Goal: Task Accomplishment & Management: Use online tool/utility

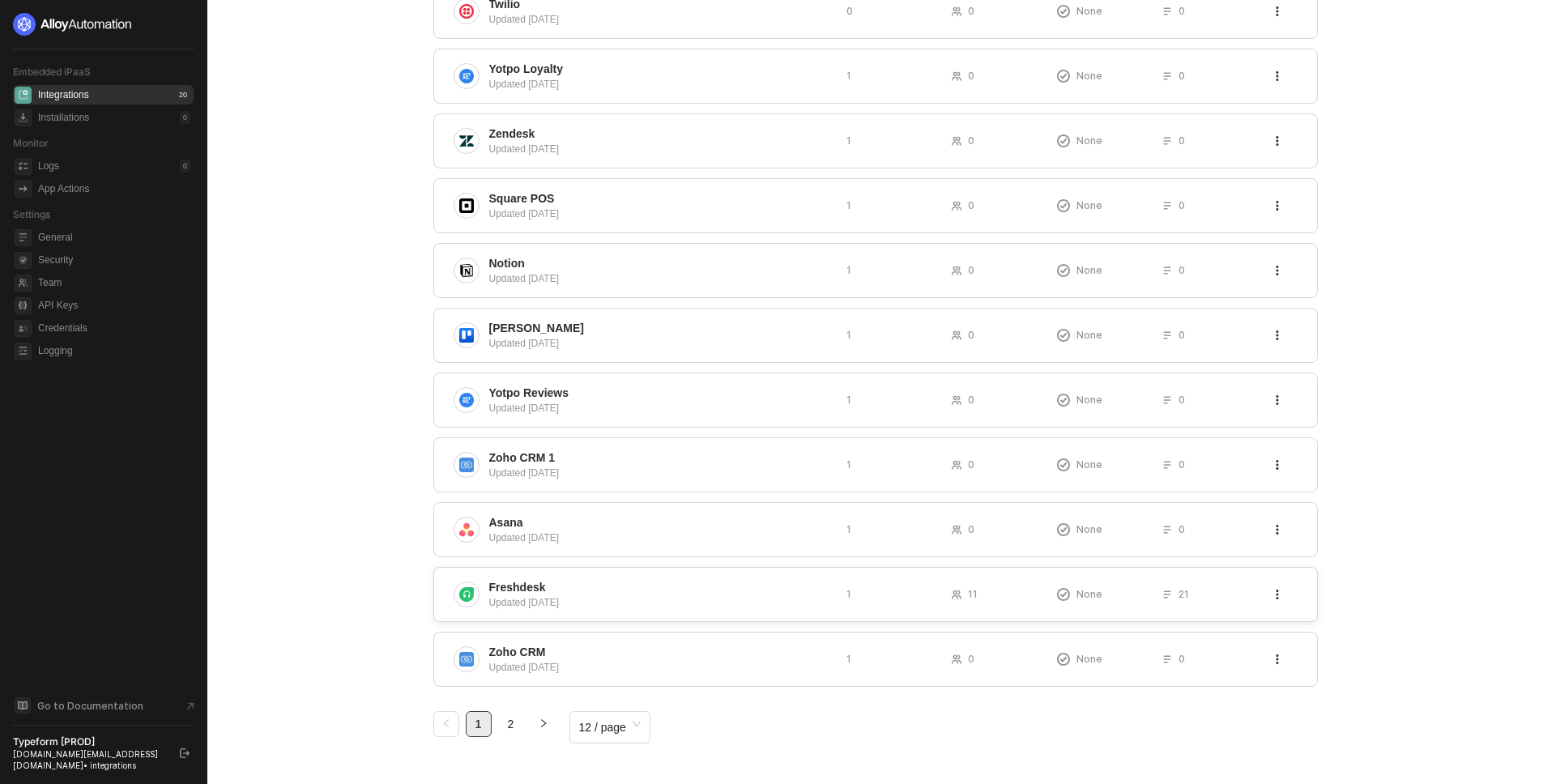
scroll to position [272, 0]
click at [633, 596] on div "Updated [DATE]" at bounding box center [661, 601] width 344 height 15
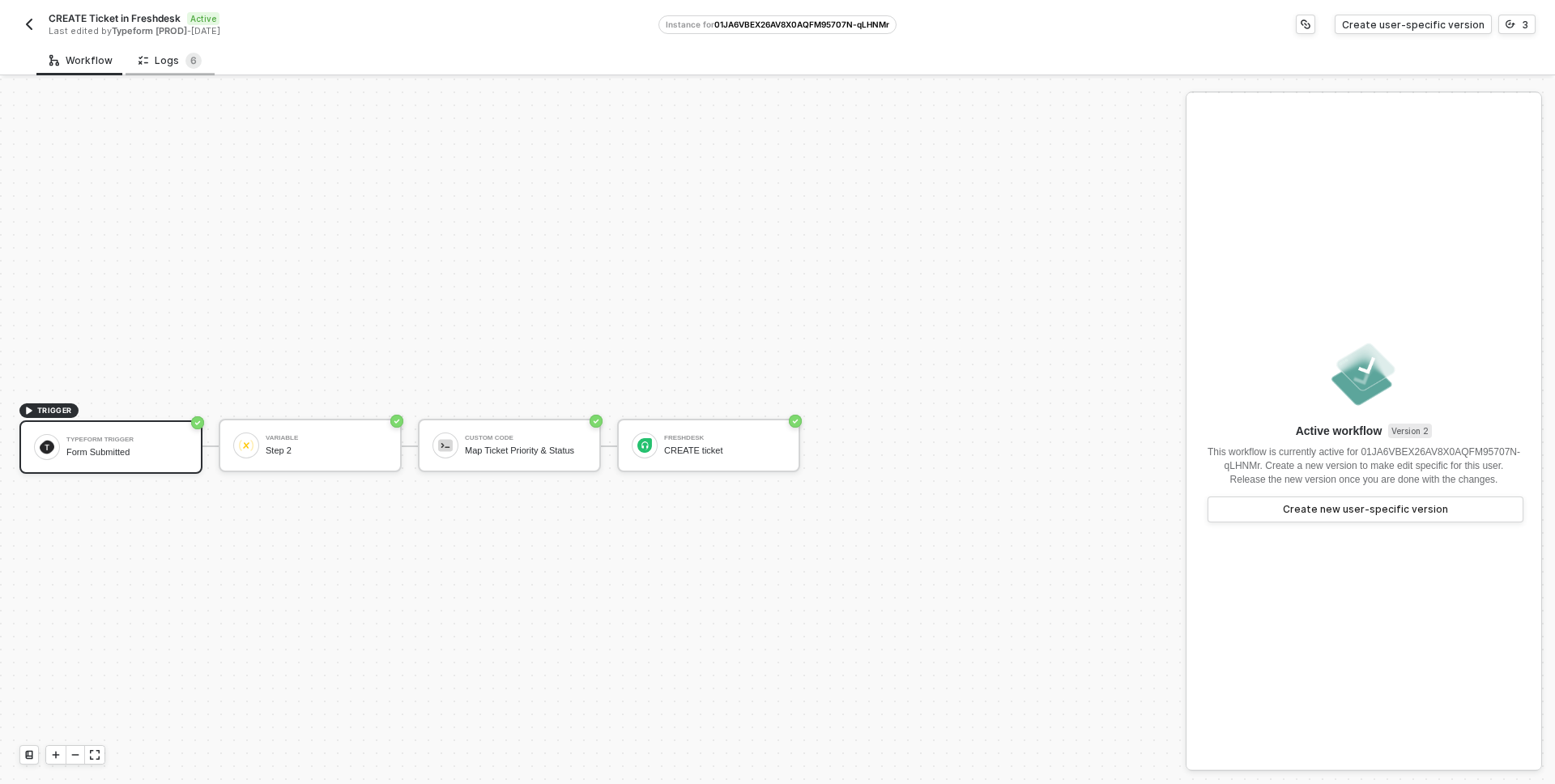
scroll to position [30, 0]
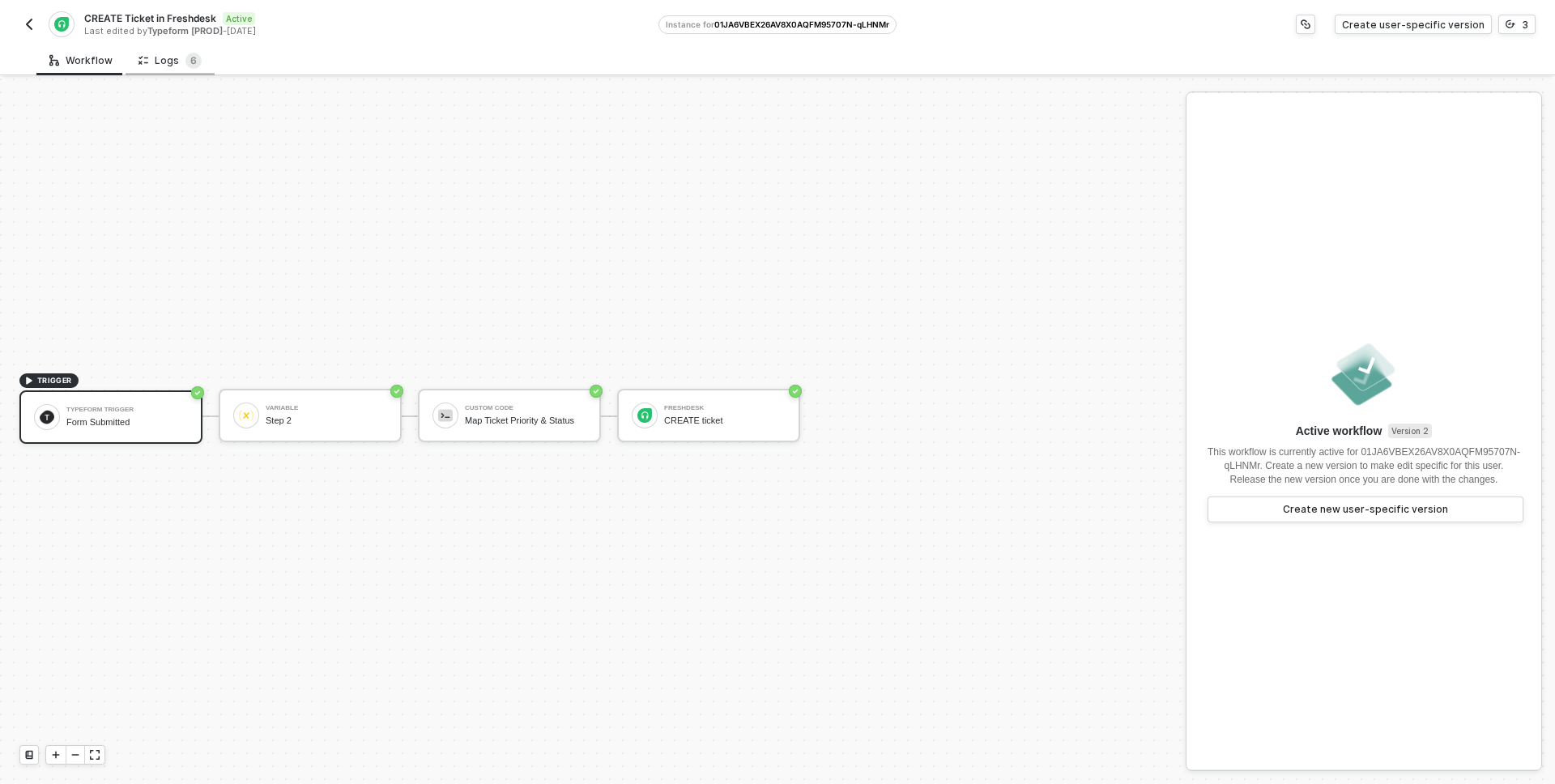
click at [170, 56] on div "Logs 6" at bounding box center [170, 61] width 63 height 16
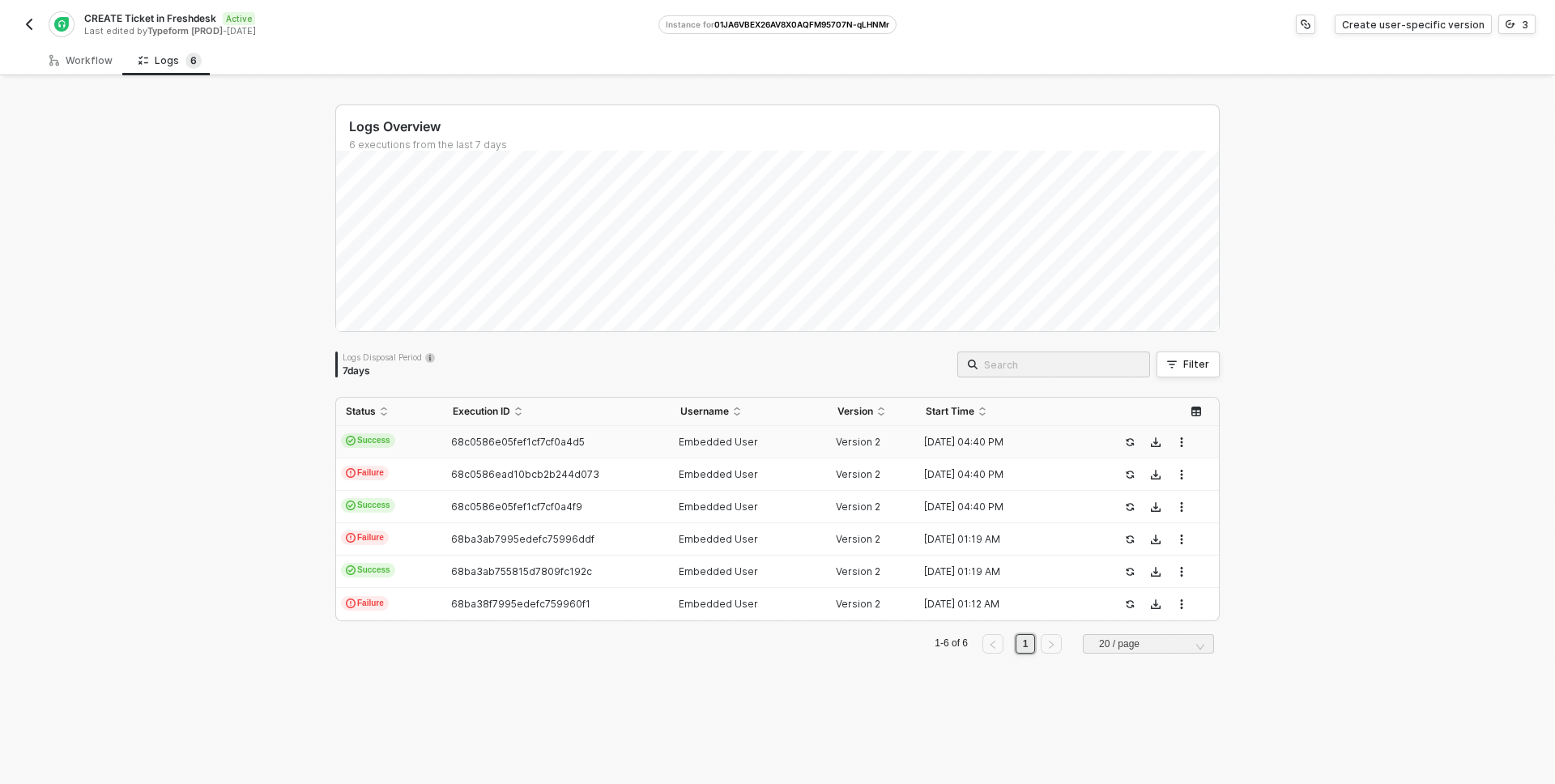
click at [426, 440] on td "Success" at bounding box center [389, 442] width 107 height 33
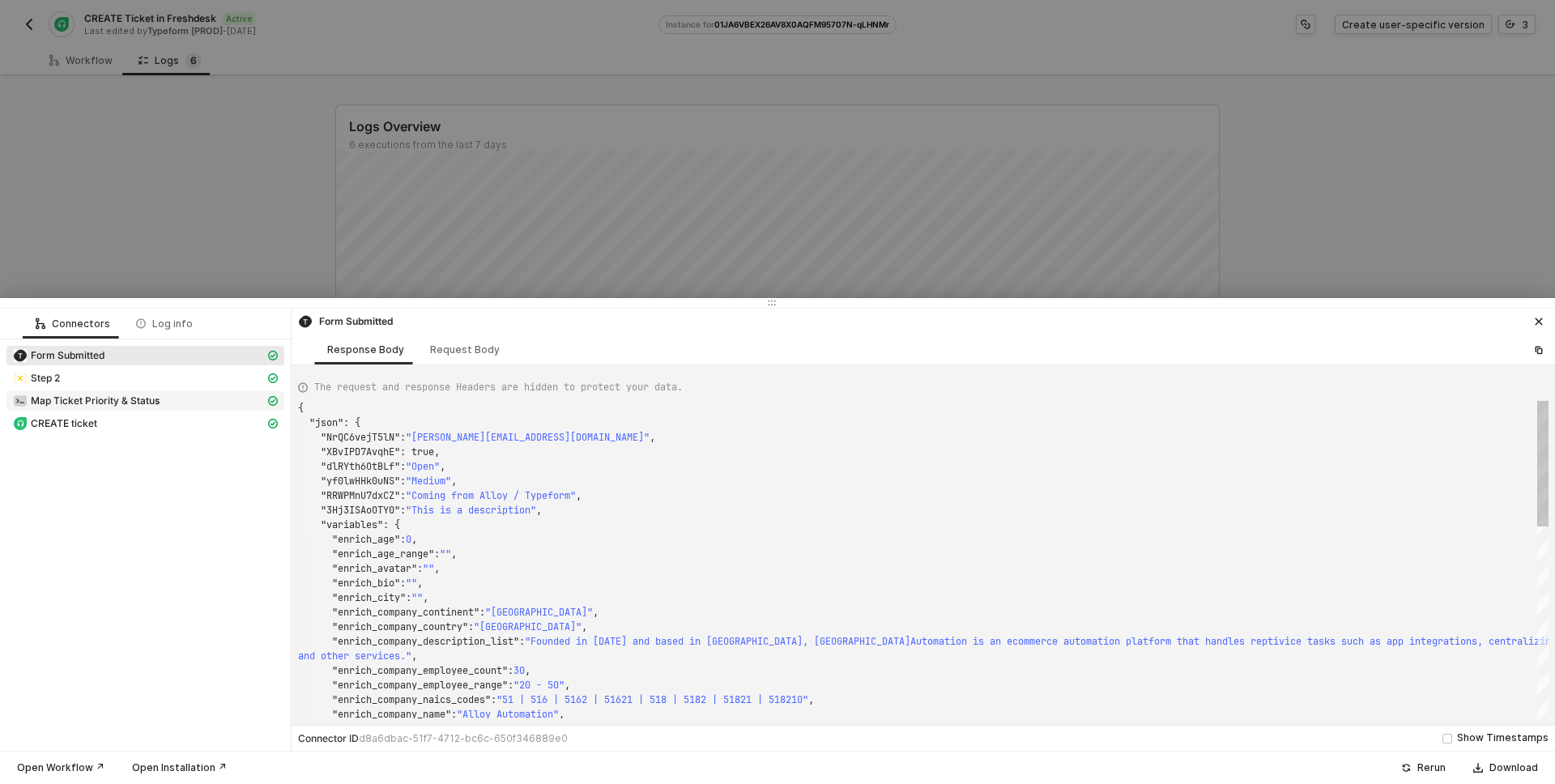
scroll to position [146, 0]
click at [65, 424] on span "CREATE ticket" at bounding box center [64, 424] width 66 height 13
type textarea "{ "json": { "ticket": { "cc_emails": [], "fwd_emails": [], "reply_cc_emails": […"
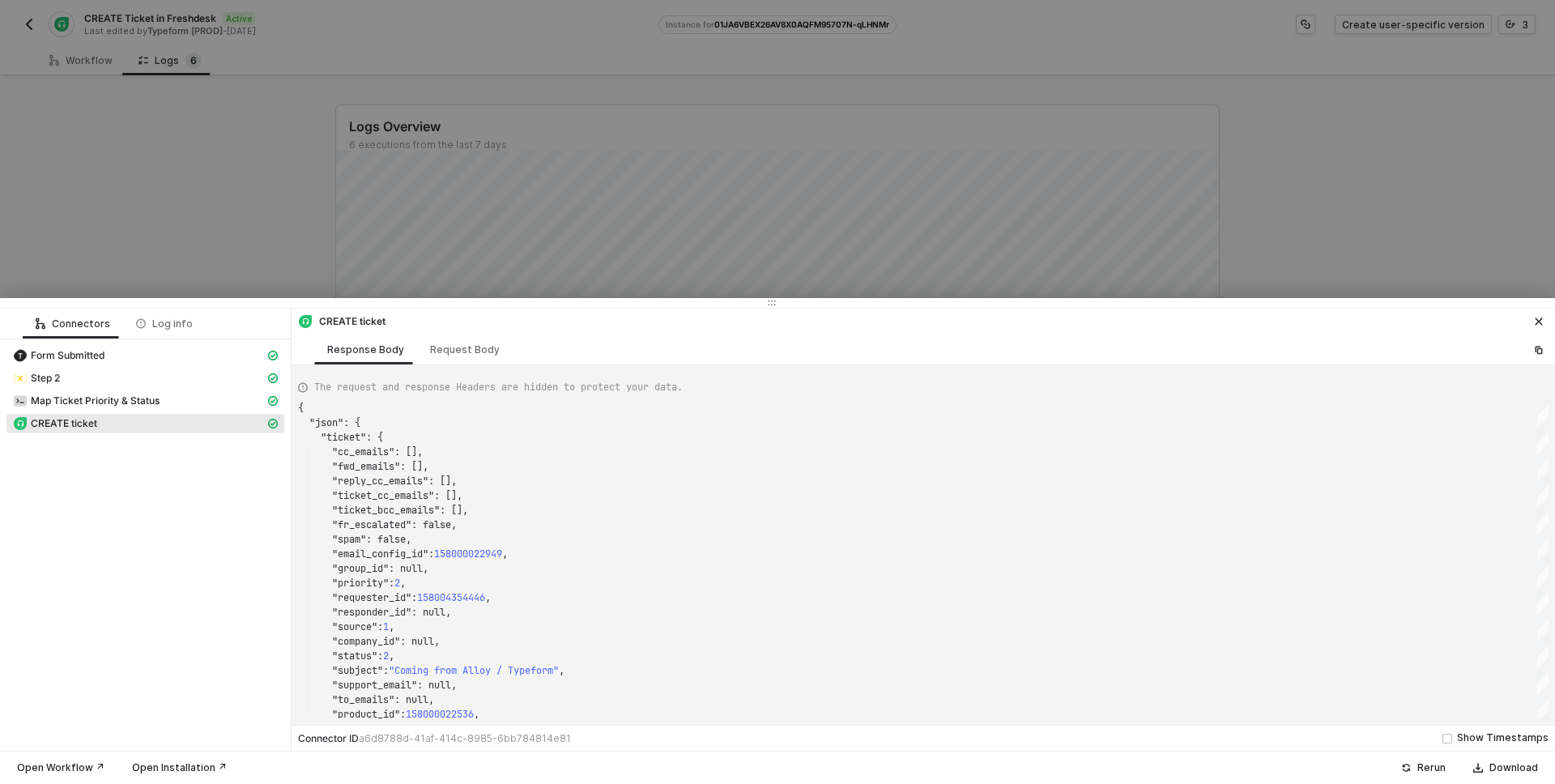
click at [311, 268] on div at bounding box center [778, 392] width 1555 height 784
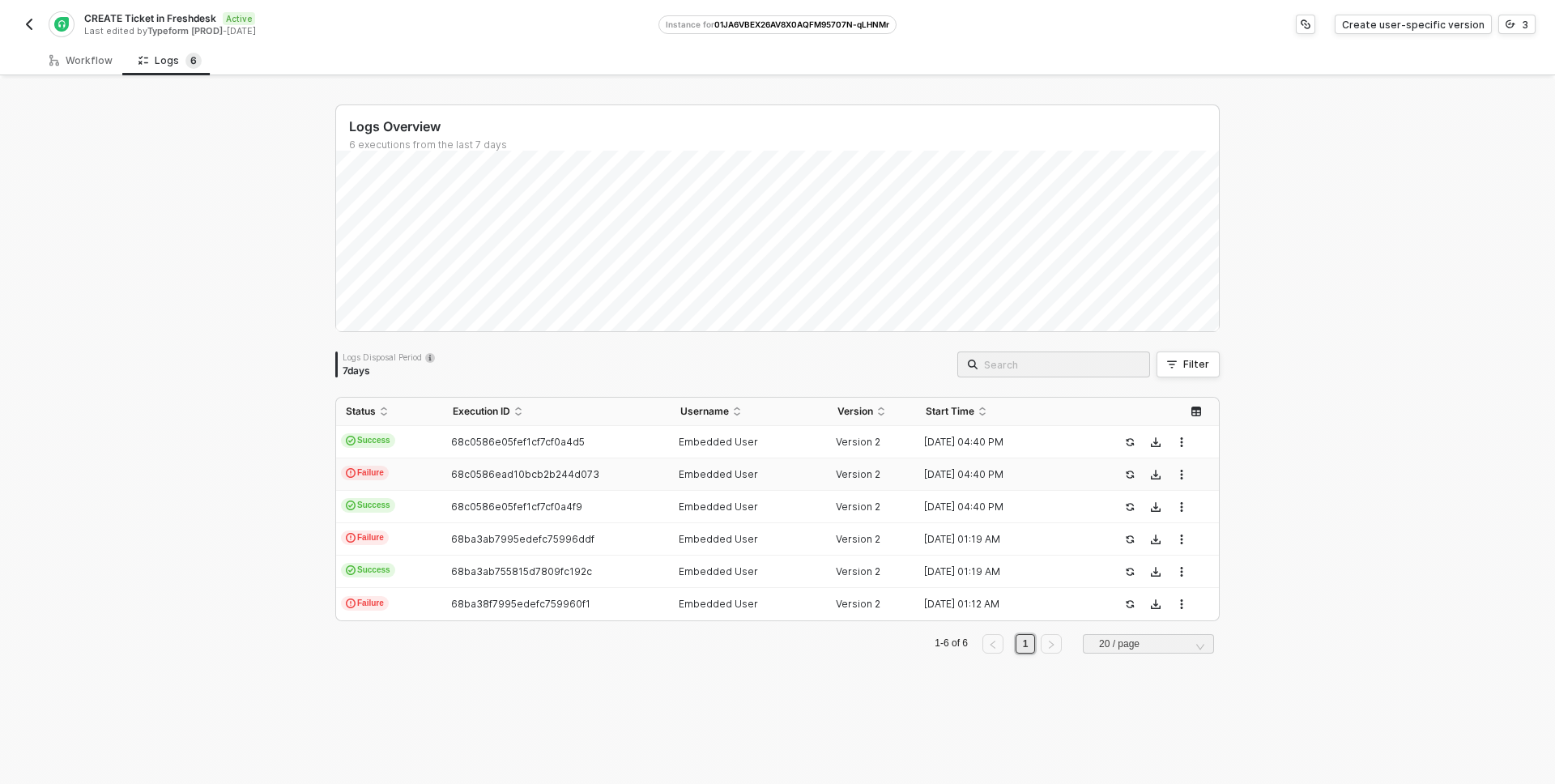
click at [443, 477] on div "68c0586ead10bcb2b244d073" at bounding box center [550, 474] width 214 height 13
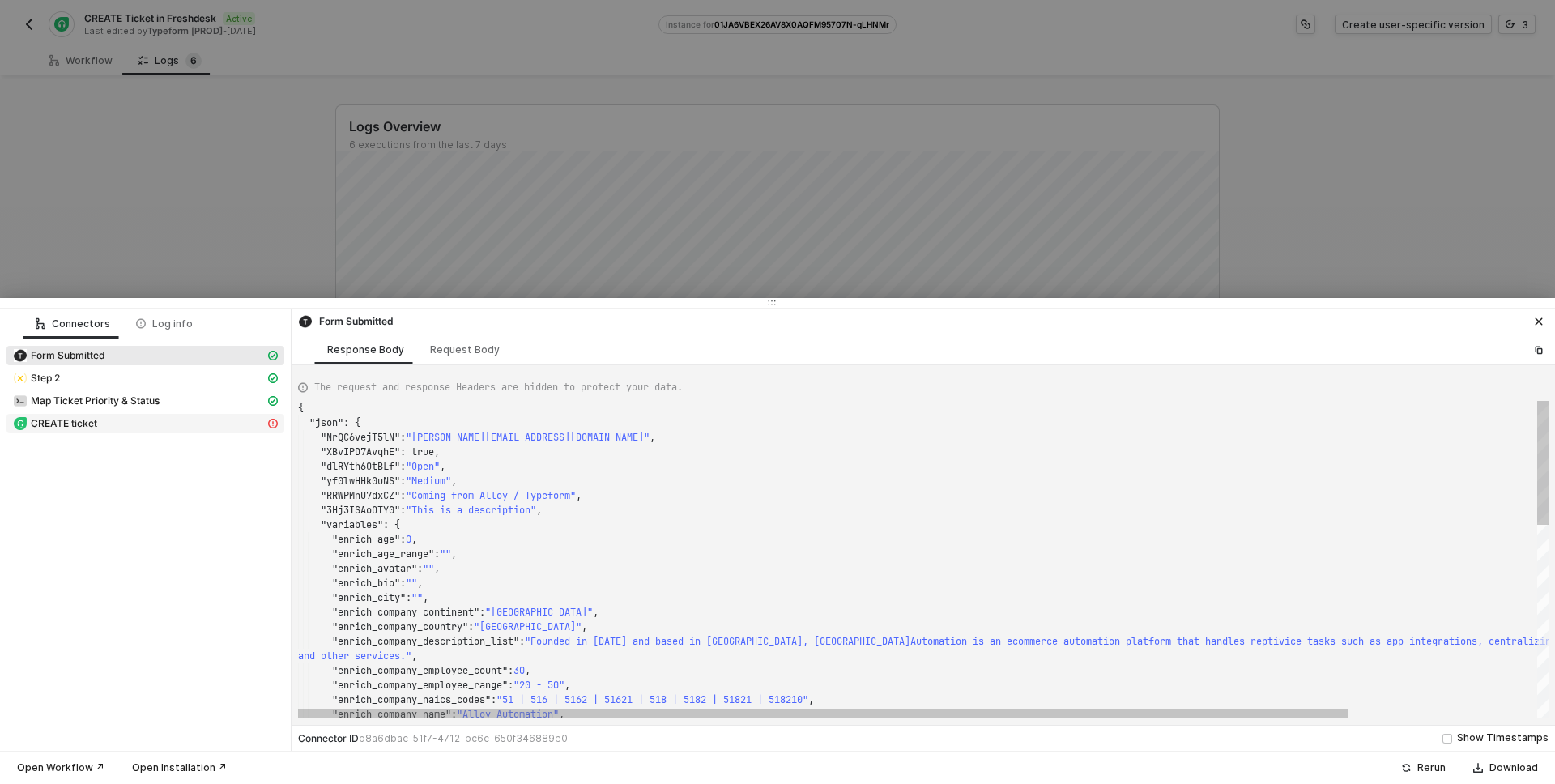
click at [119, 419] on div "CREATE ticket" at bounding box center [138, 424] width 252 height 15
type textarea "{ "statusCode": 403, "message": "Error : Error: ACCOUNT_SUSPENDED:Your account …"
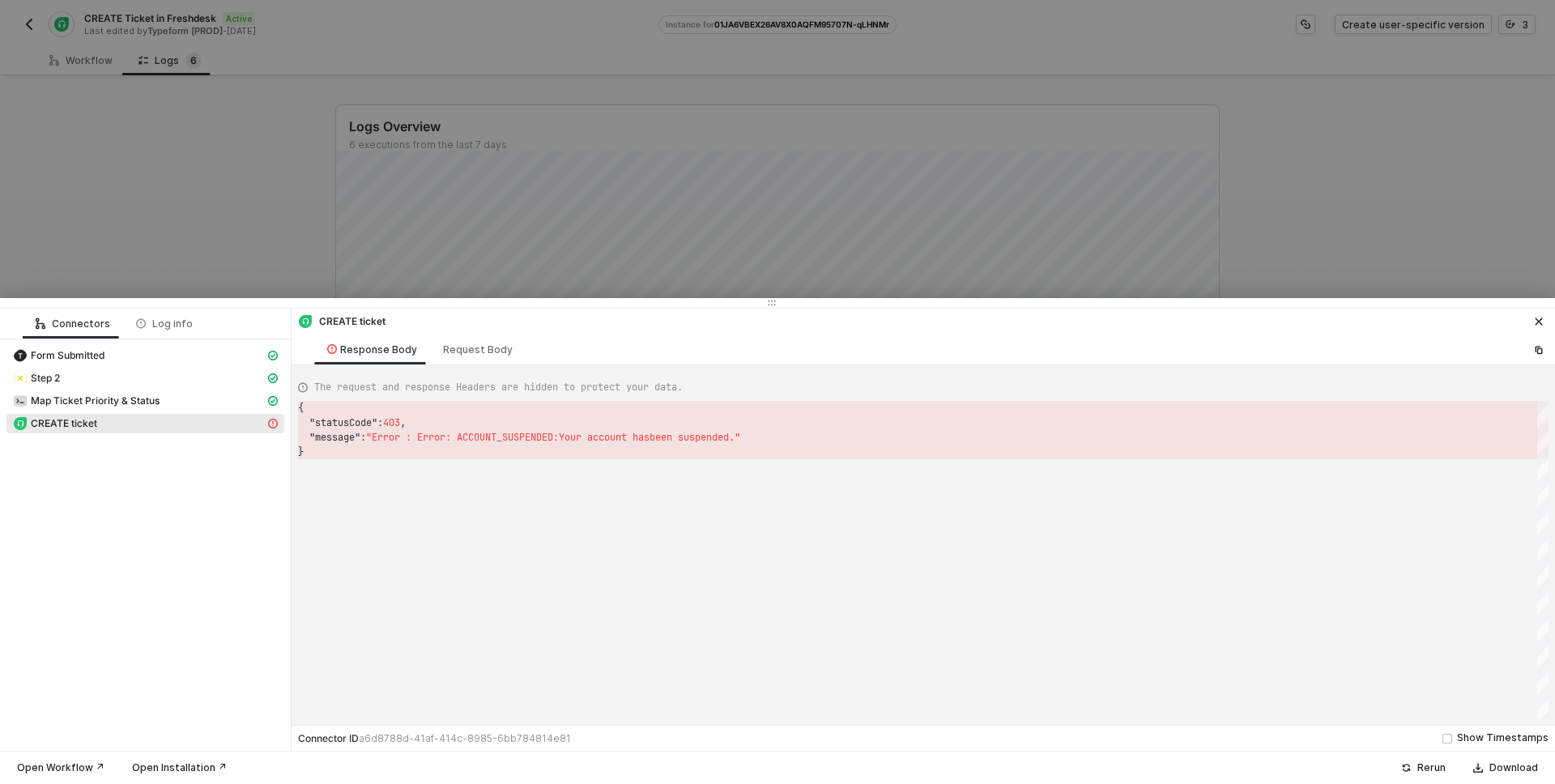
click at [247, 211] on div at bounding box center [778, 392] width 1555 height 784
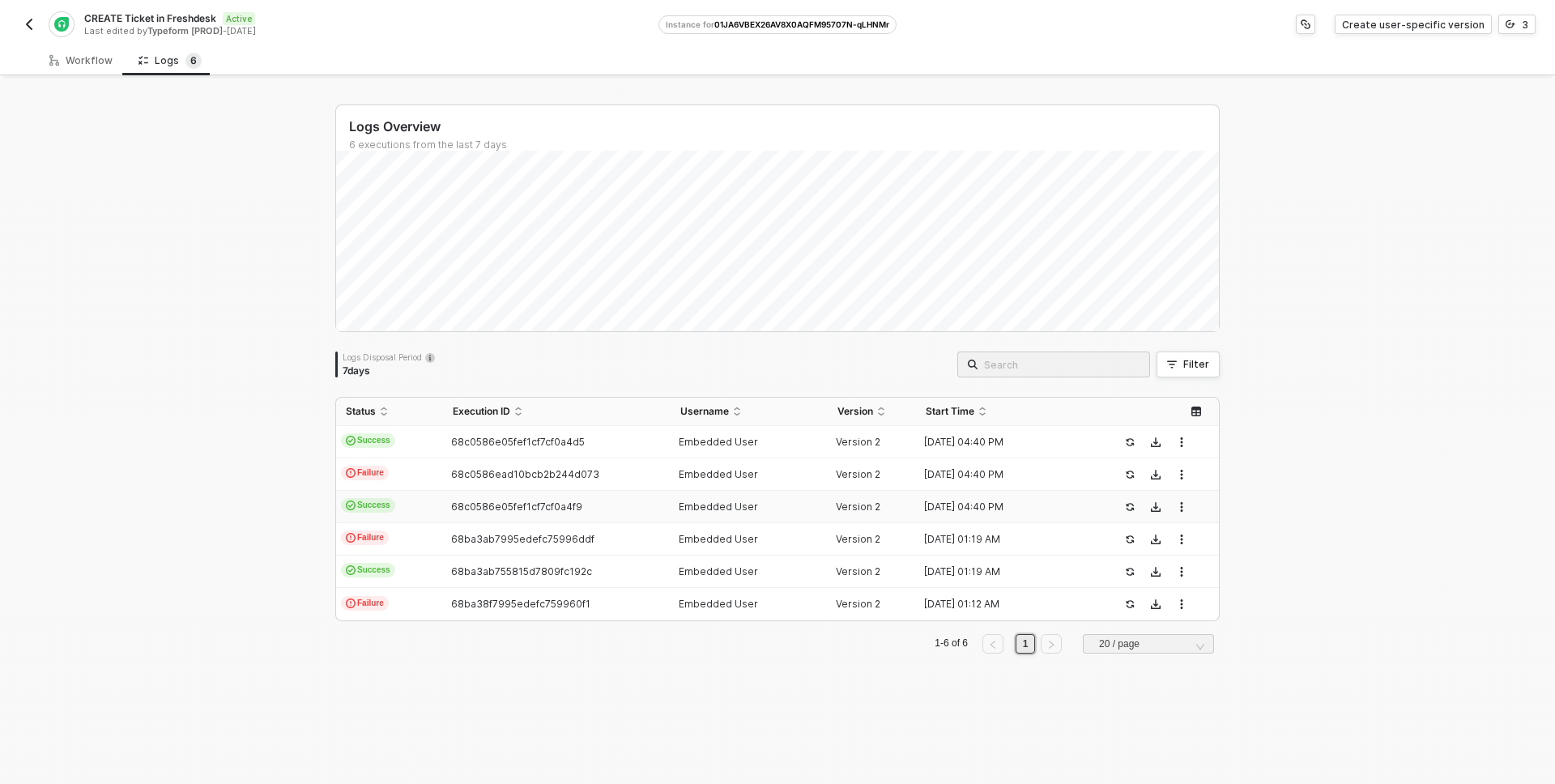
click at [403, 513] on td "Success" at bounding box center [389, 507] width 107 height 33
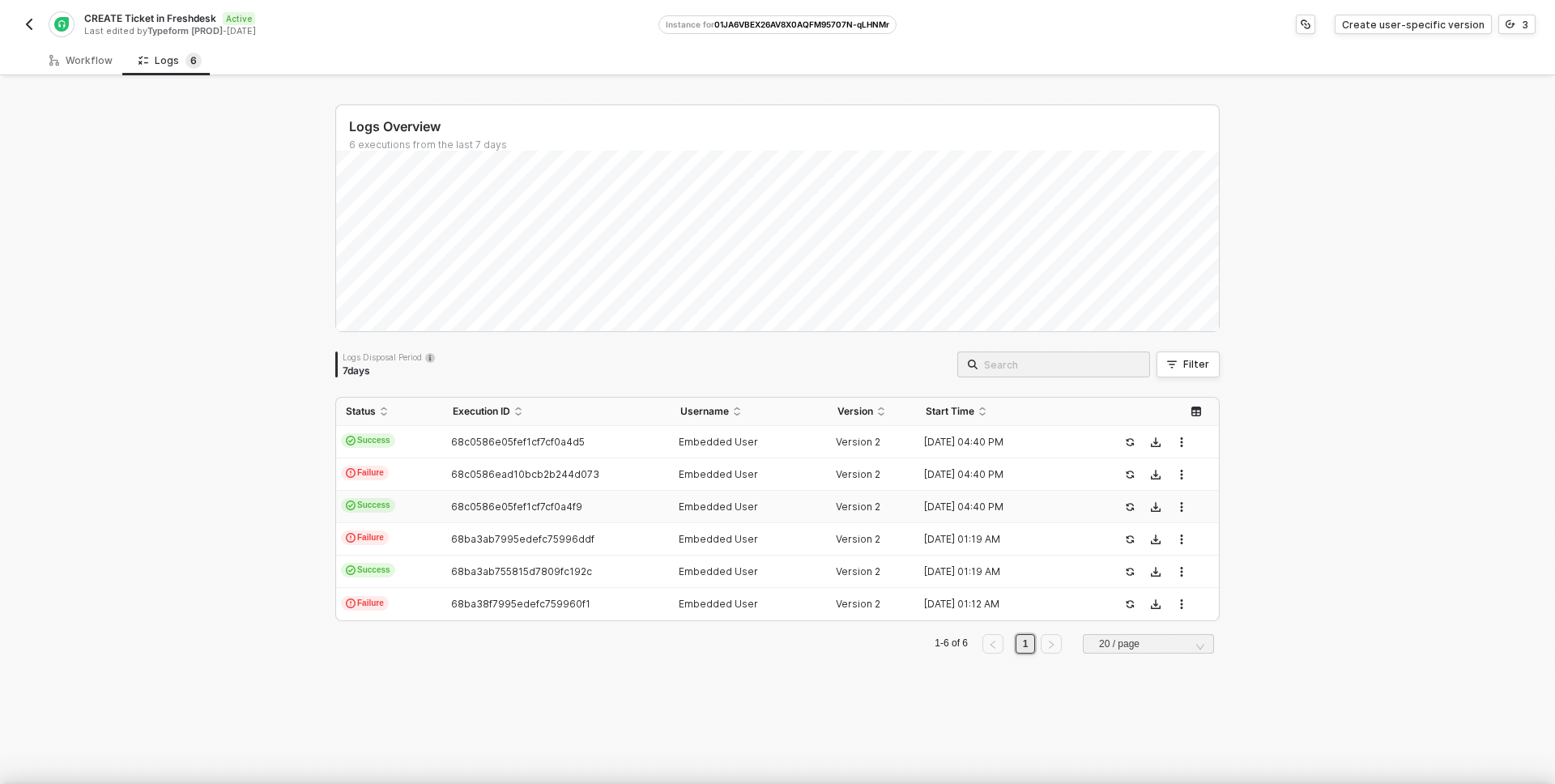
scroll to position [146, 0]
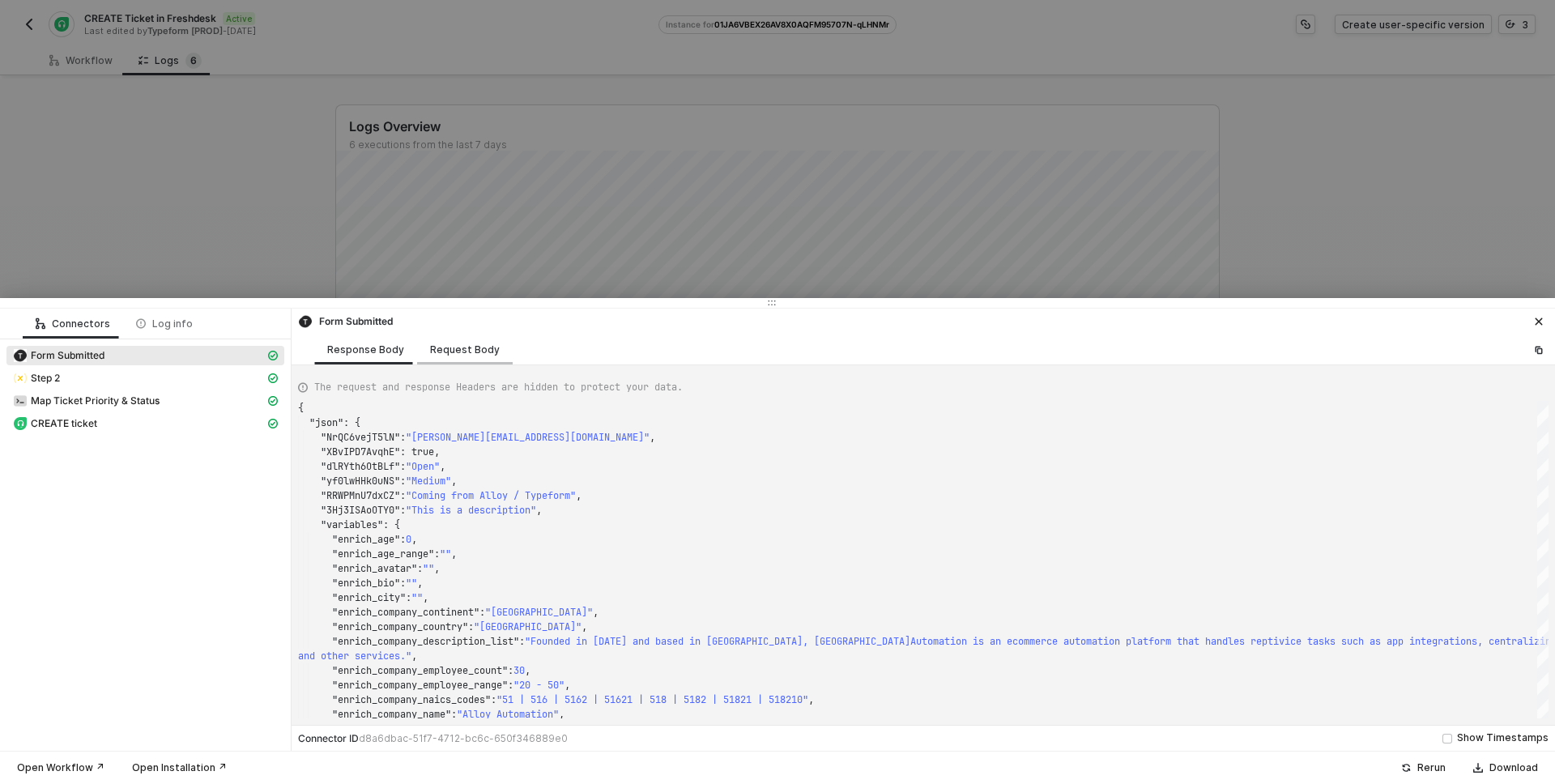
click at [436, 348] on div "Request Body" at bounding box center [465, 350] width 70 height 13
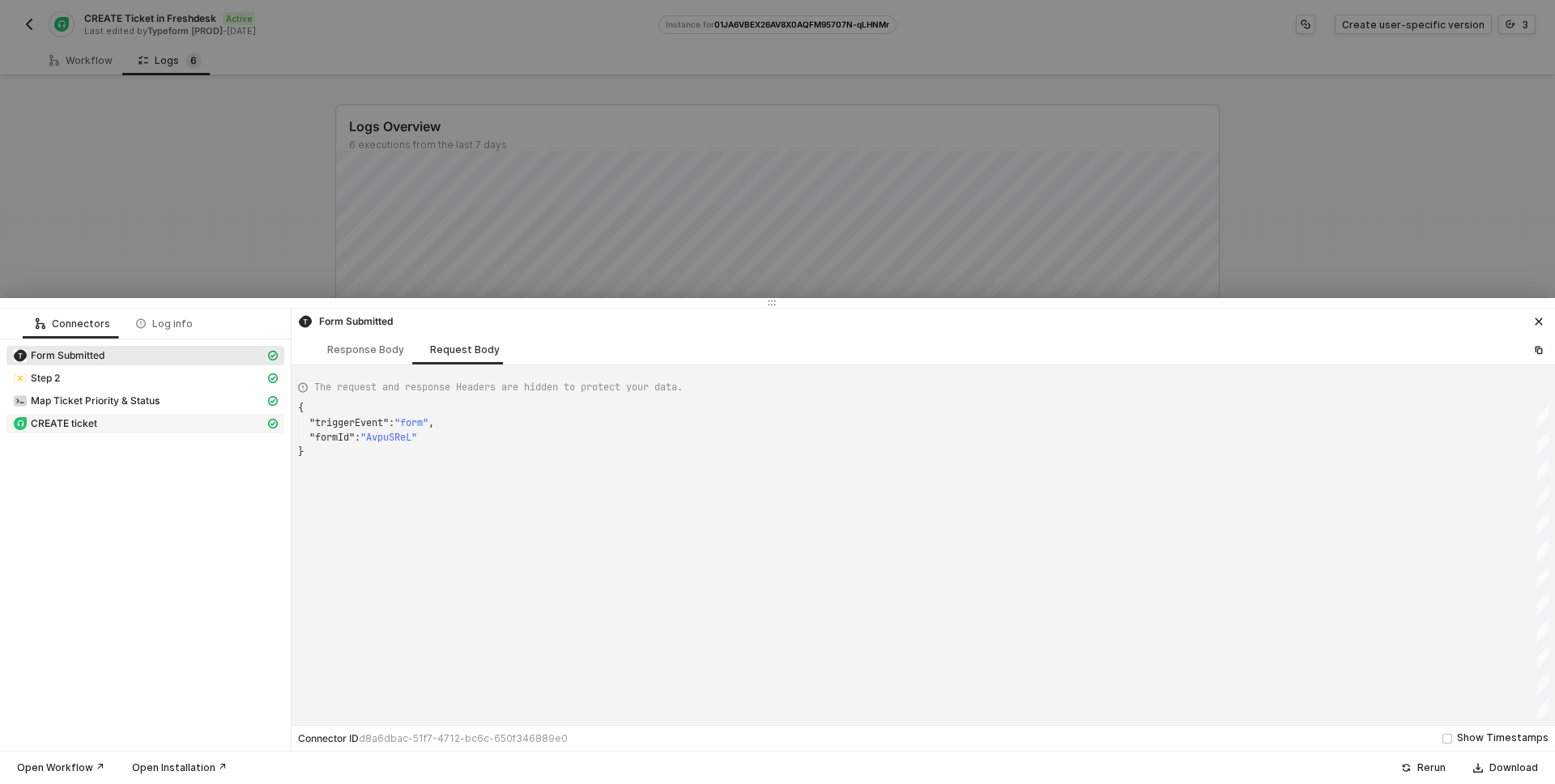
click at [79, 426] on span "CREATE ticket" at bounding box center [64, 424] width 66 height 13
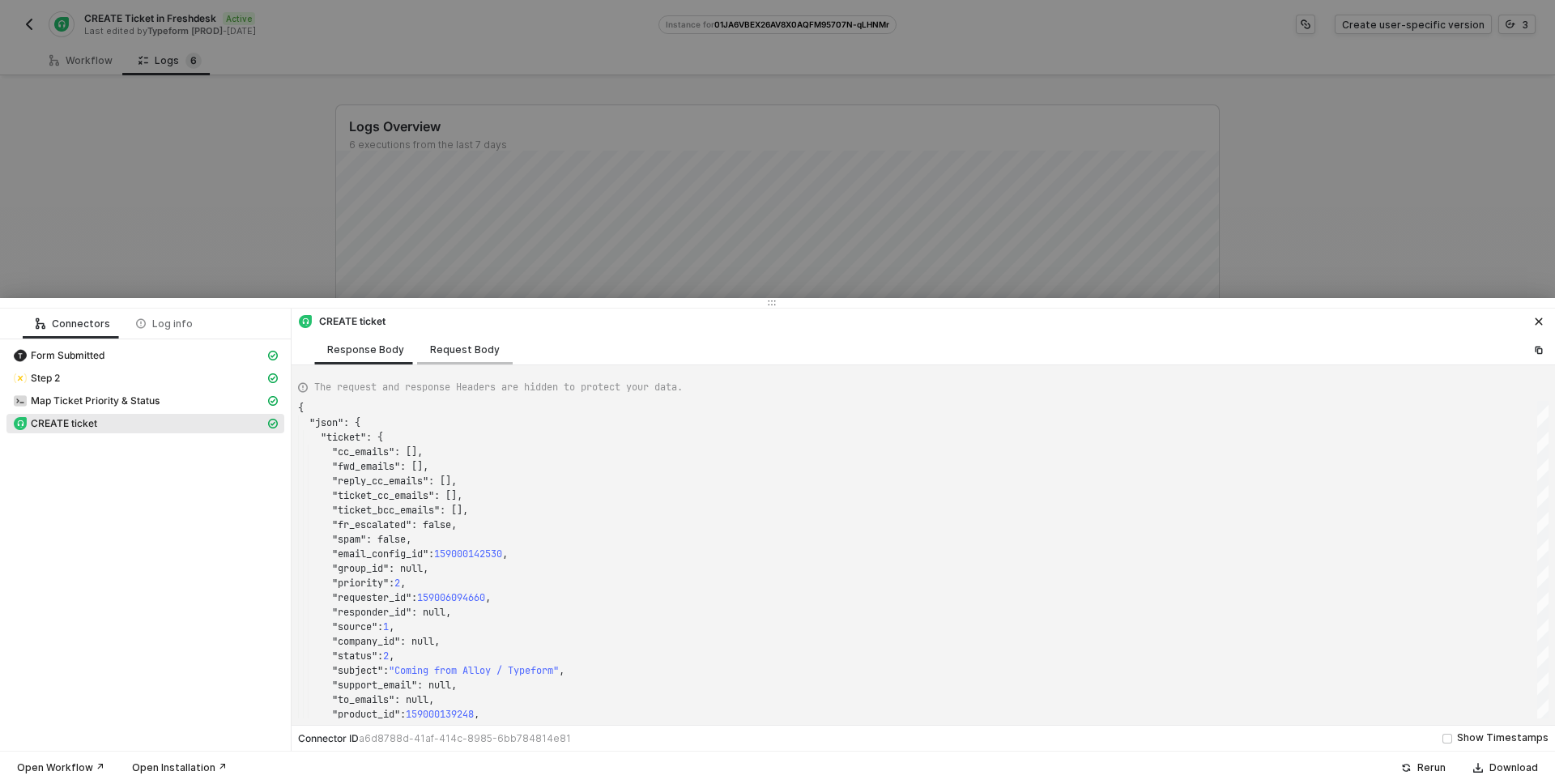
click at [474, 343] on div "Request Body" at bounding box center [465, 350] width 70 height 13
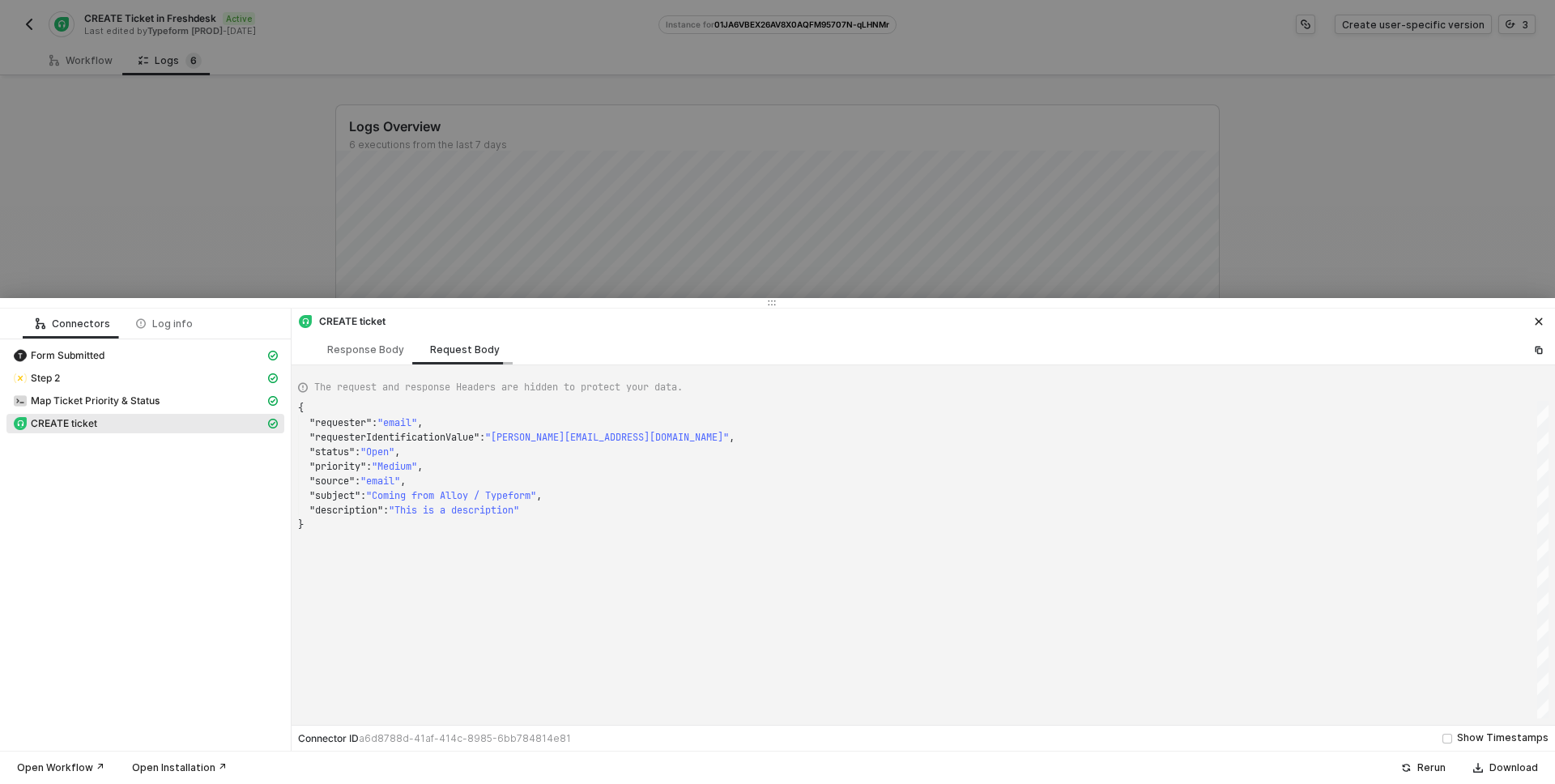
scroll to position [116, 0]
click at [374, 349] on div "Response Body" at bounding box center [365, 350] width 77 height 13
type textarea "{ "json": { "ticket": { "cc_emails": [], "fwd_emails": [], "reply_cc_emails": […"
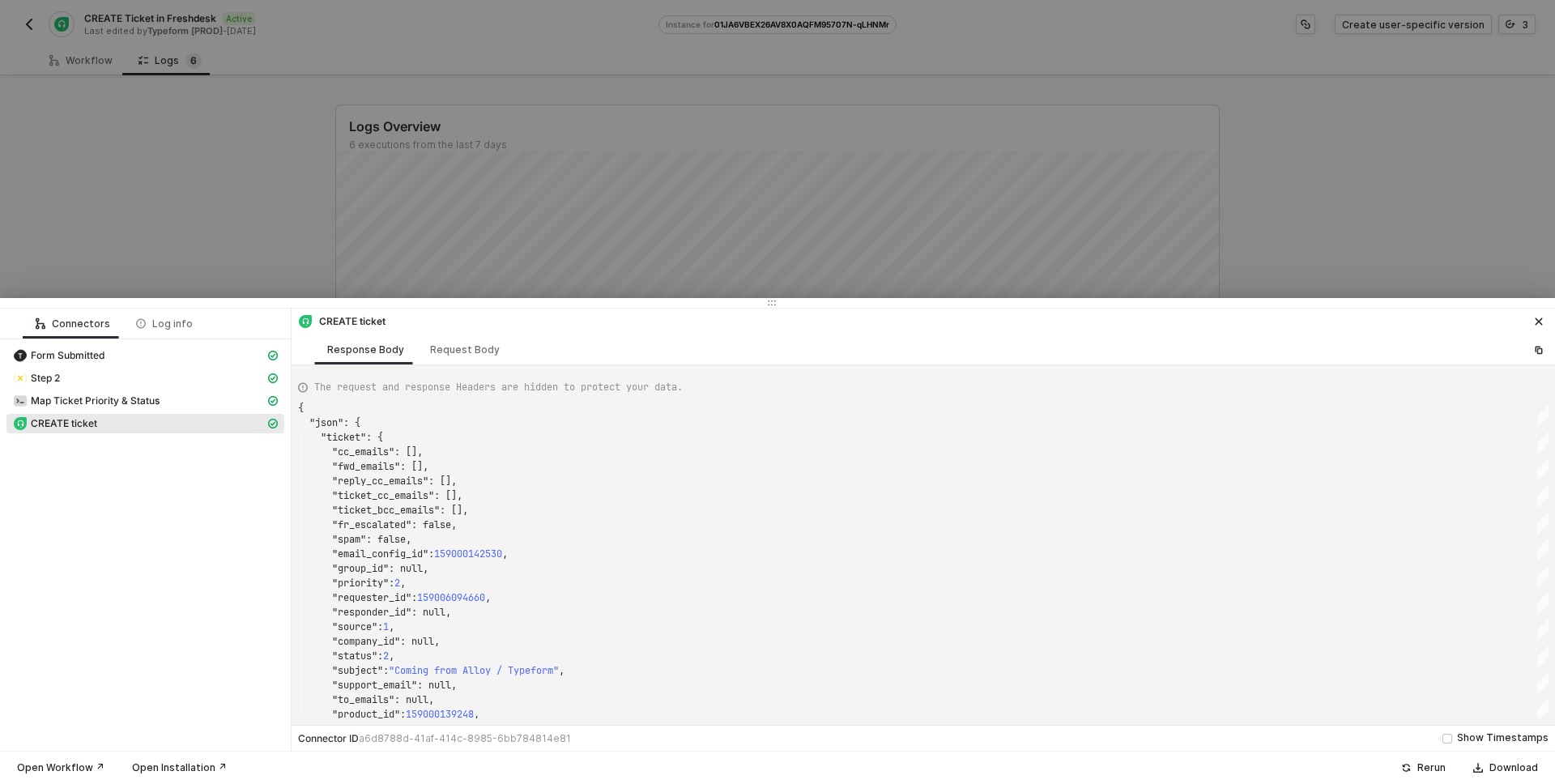
click at [147, 226] on div at bounding box center [778, 392] width 1555 height 784
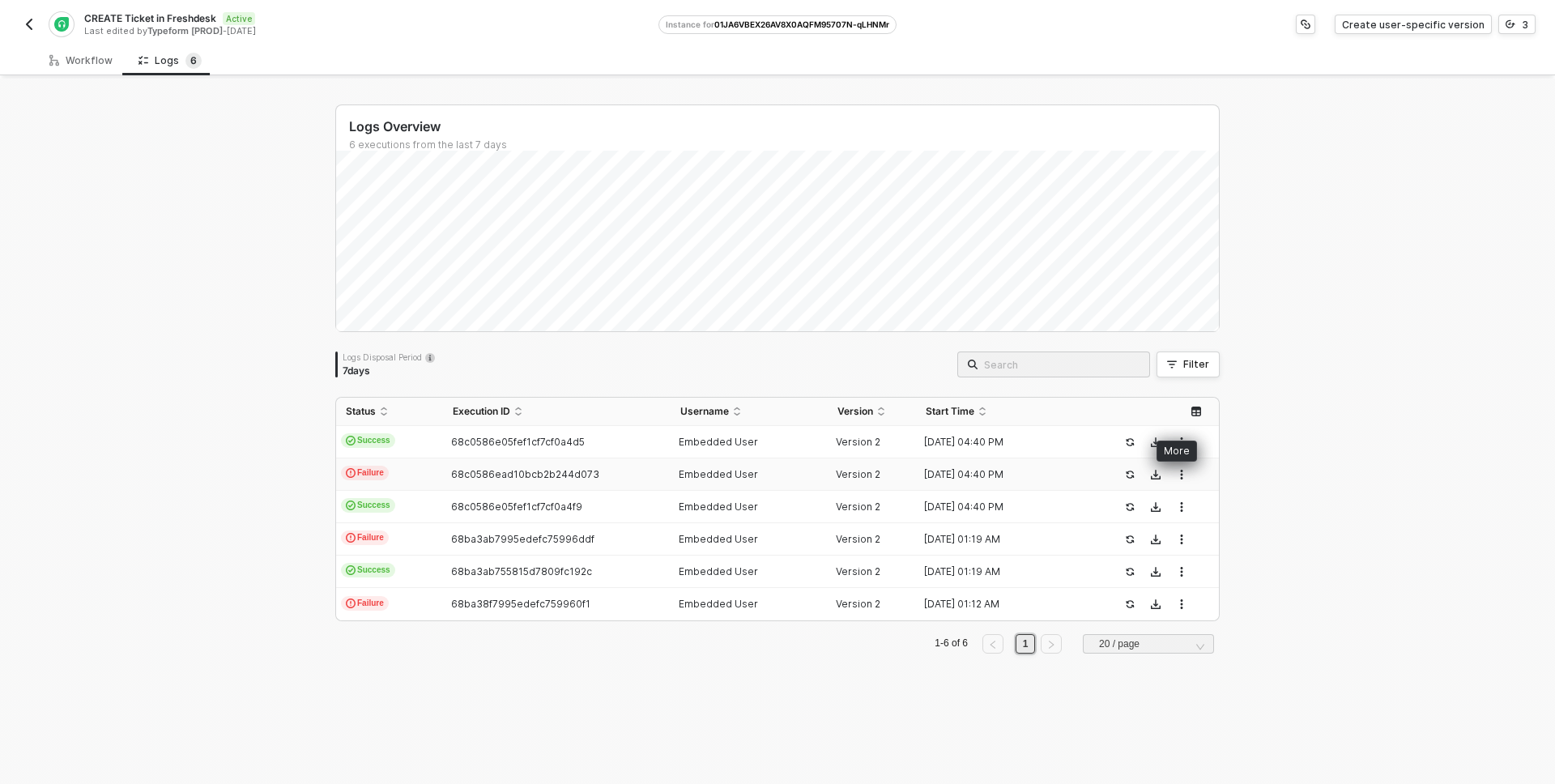
click at [1176, 469] on icon "button" at bounding box center [1181, 474] width 10 height 10
click at [164, 442] on div "Logs Overview 6 executions from the last 7 days Logs Disposal Period 7 days Fil…" at bounding box center [778, 431] width 1555 height 705
click at [31, 28] on img "button" at bounding box center [29, 25] width 13 height 13
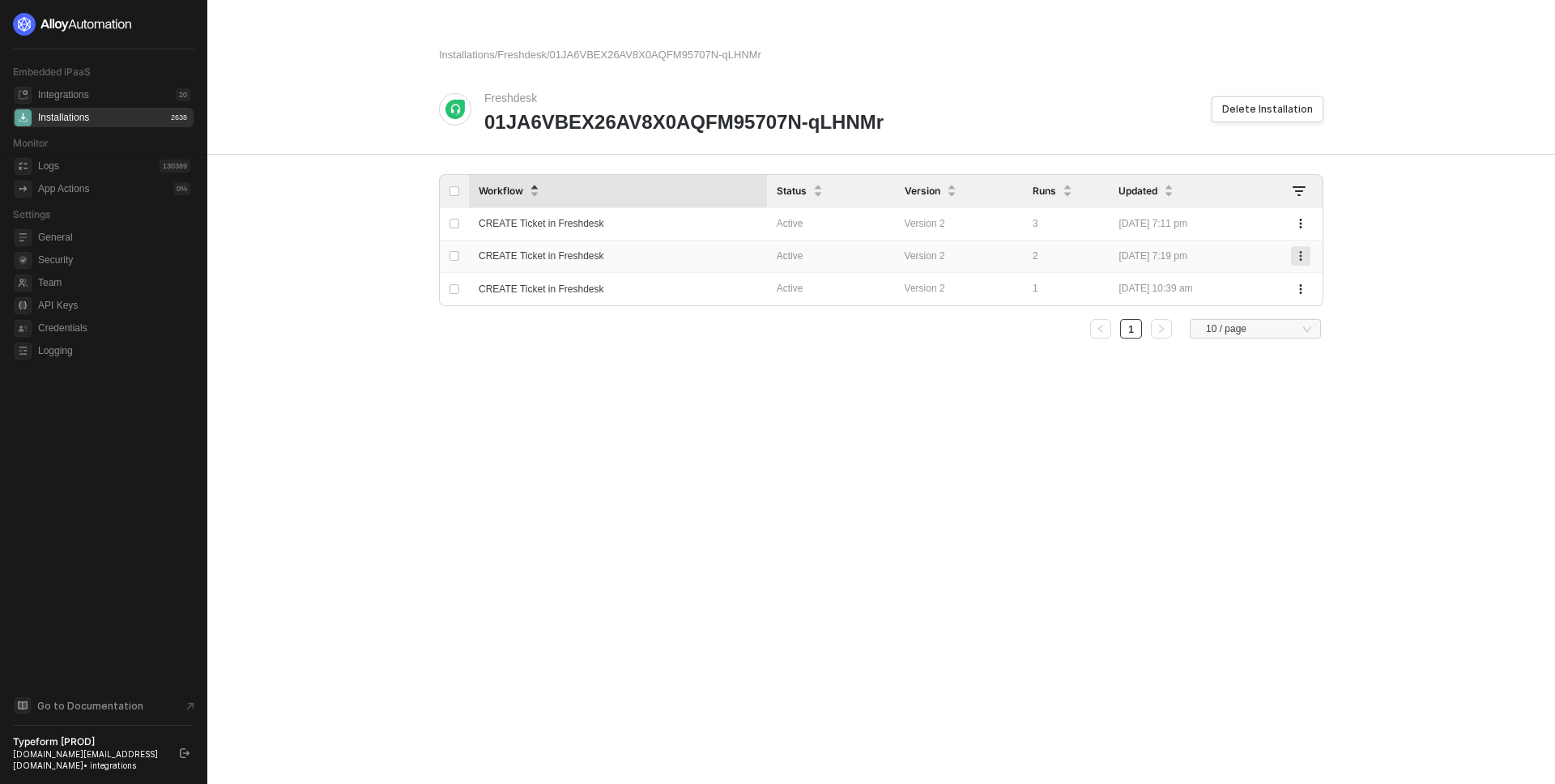
click at [1299, 259] on icon "button" at bounding box center [1299, 256] width 2 height 10
click at [1269, 316] on div "Delete" at bounding box center [1243, 320] width 101 height 16
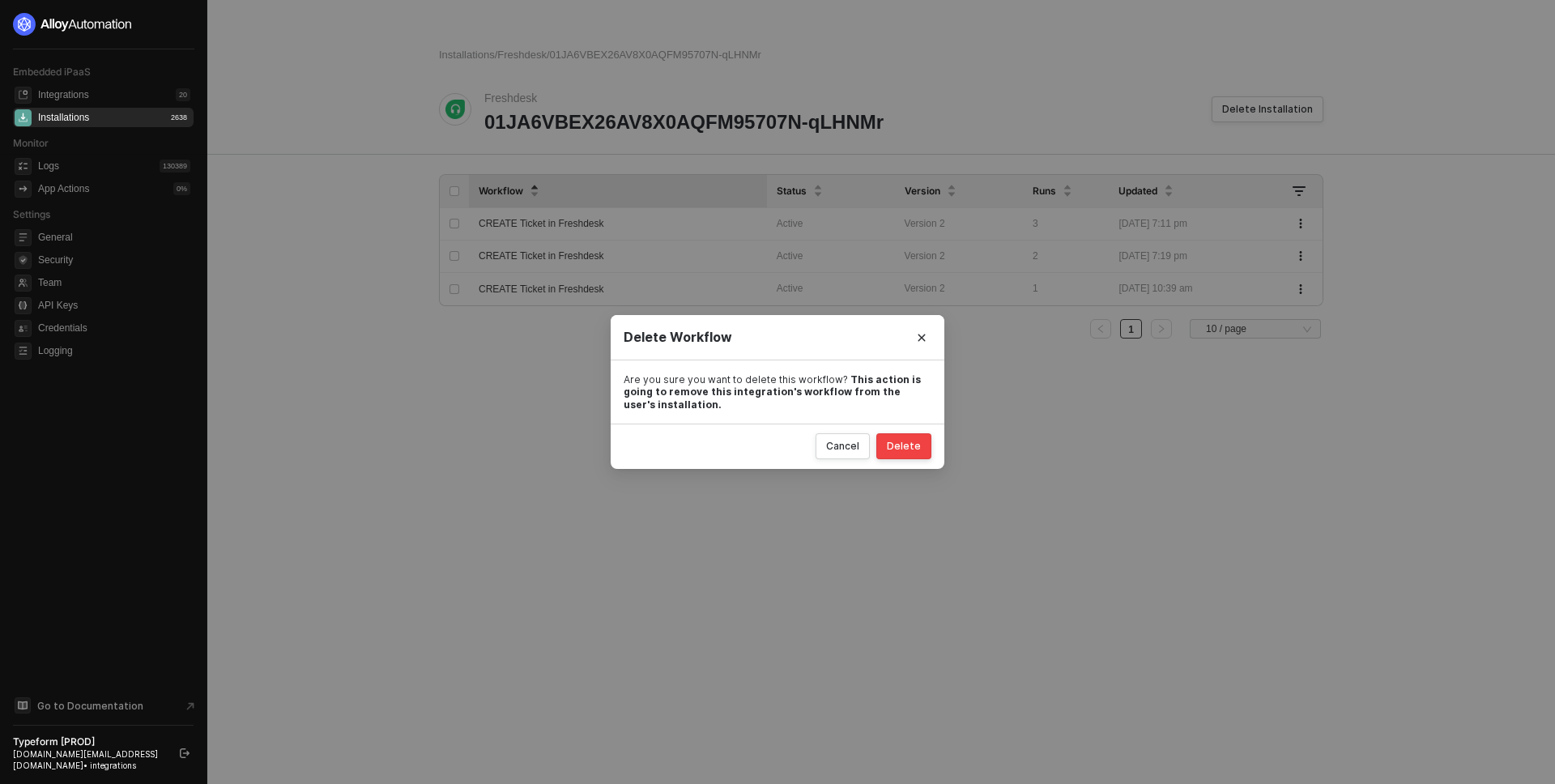
click at [921, 448] on button "Delete" at bounding box center [903, 446] width 55 height 26
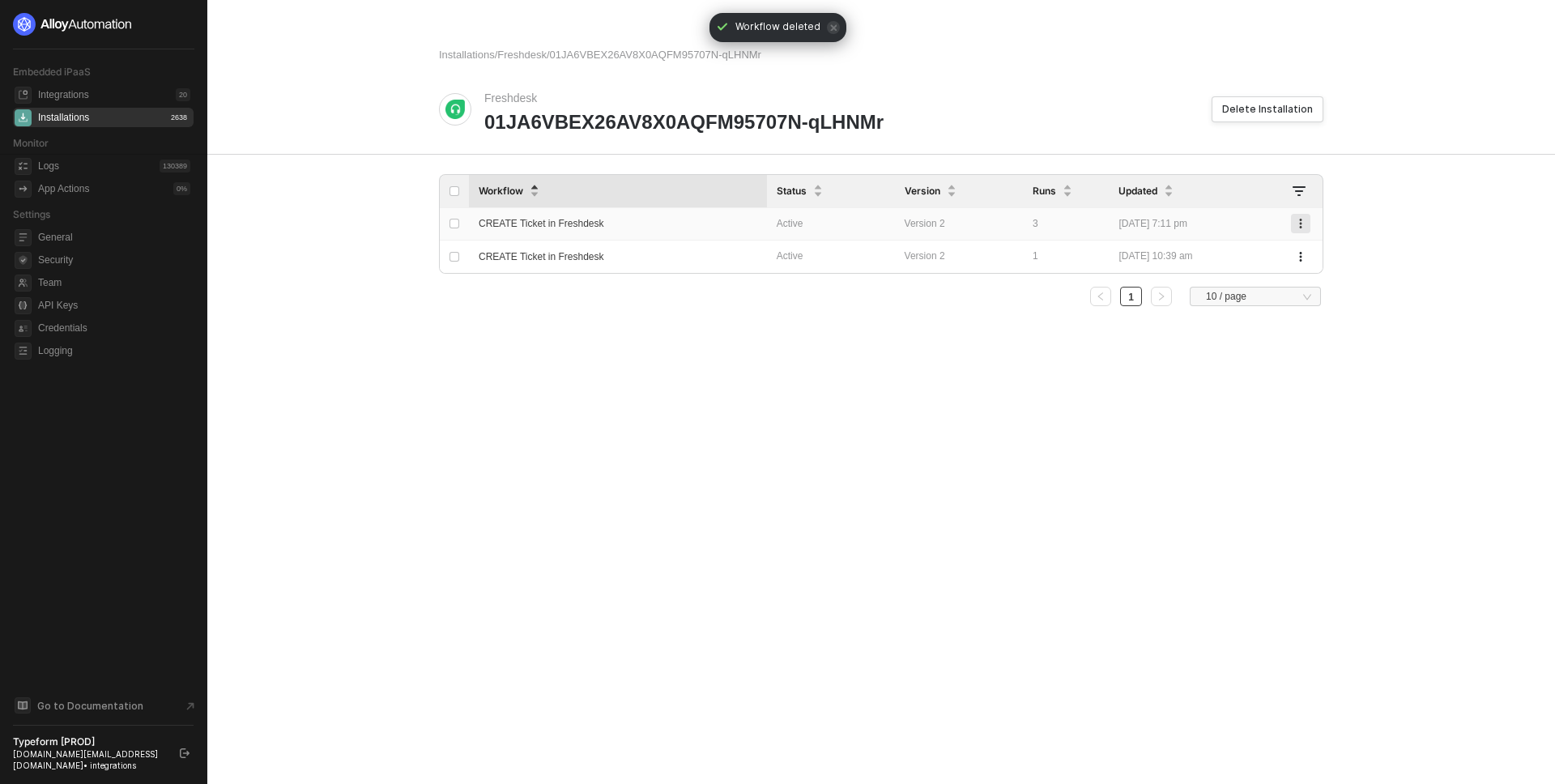
click at [1301, 222] on icon "button" at bounding box center [1300, 224] width 10 height 10
click at [1252, 284] on div "Delete" at bounding box center [1243, 288] width 101 height 16
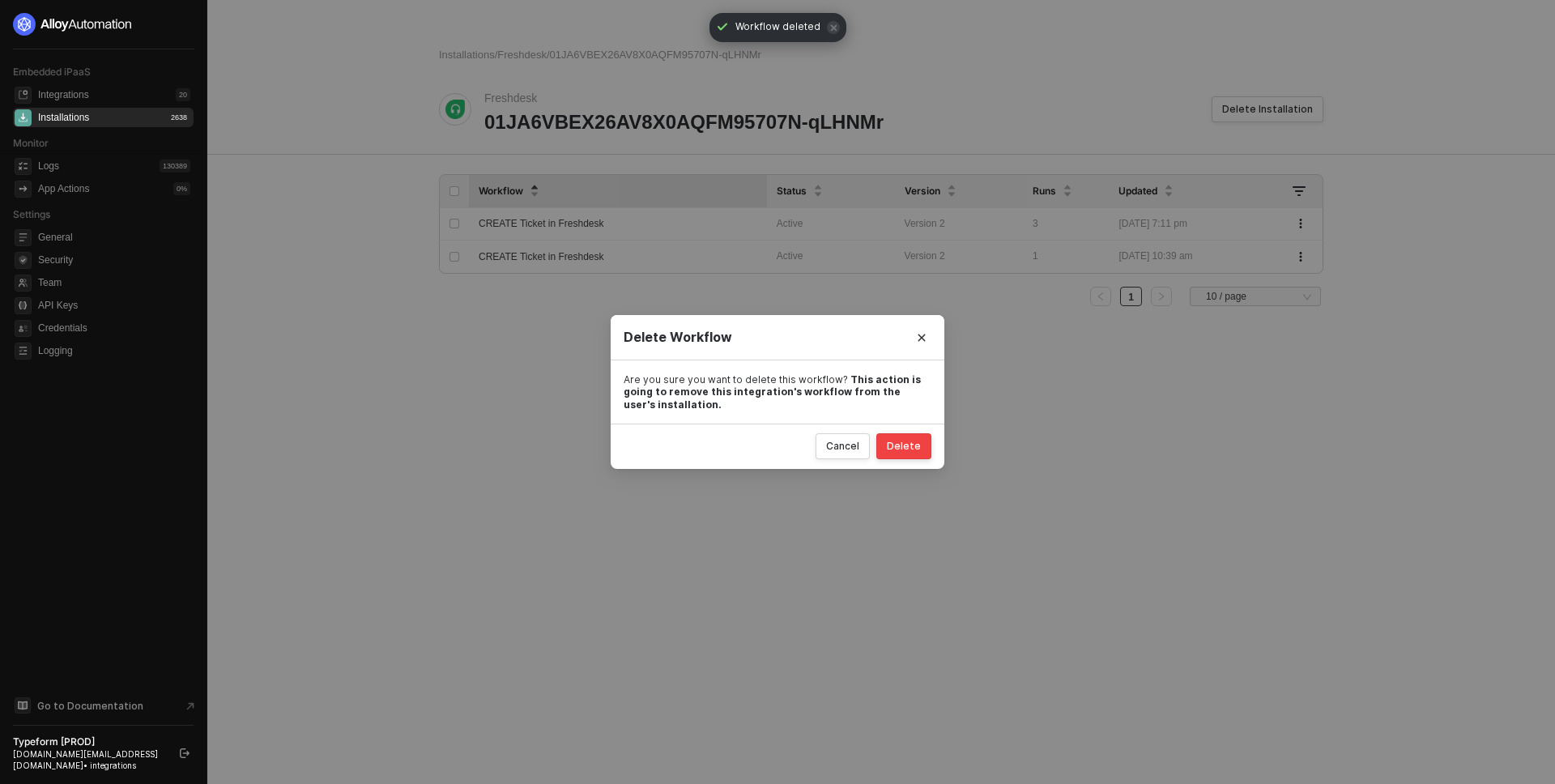
drag, startPoint x: 919, startPoint y: 432, endPoint x: 918, endPoint y: 449, distance: 17.0
click at [919, 443] on div "Cancel Delete" at bounding box center [777, 446] width 333 height 45
click at [917, 450] on div "Delete" at bounding box center [904, 446] width 34 height 13
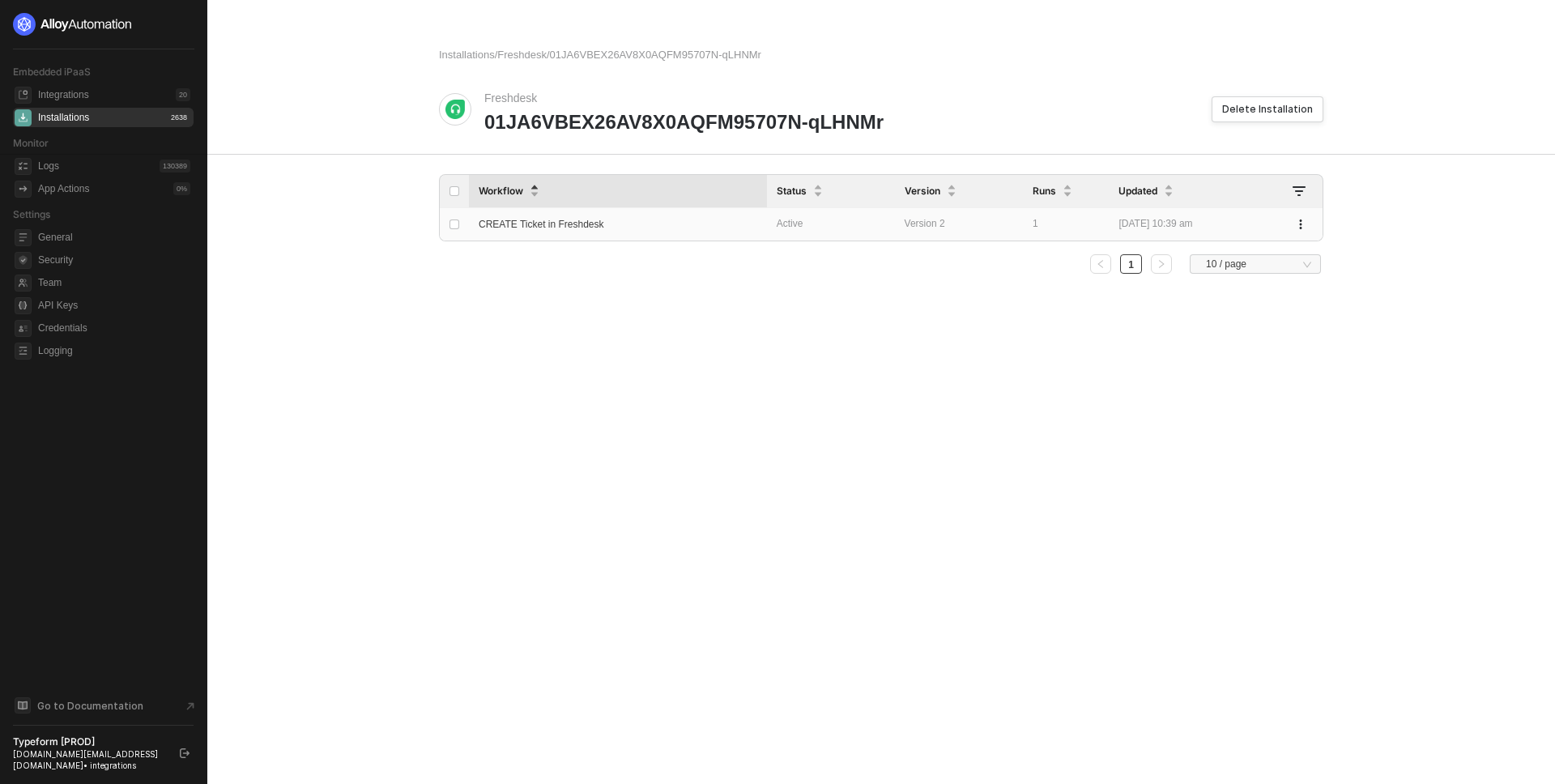
click at [544, 234] on div "CREATE Ticket in Freshdesk" at bounding box center [608, 224] width 259 height 29
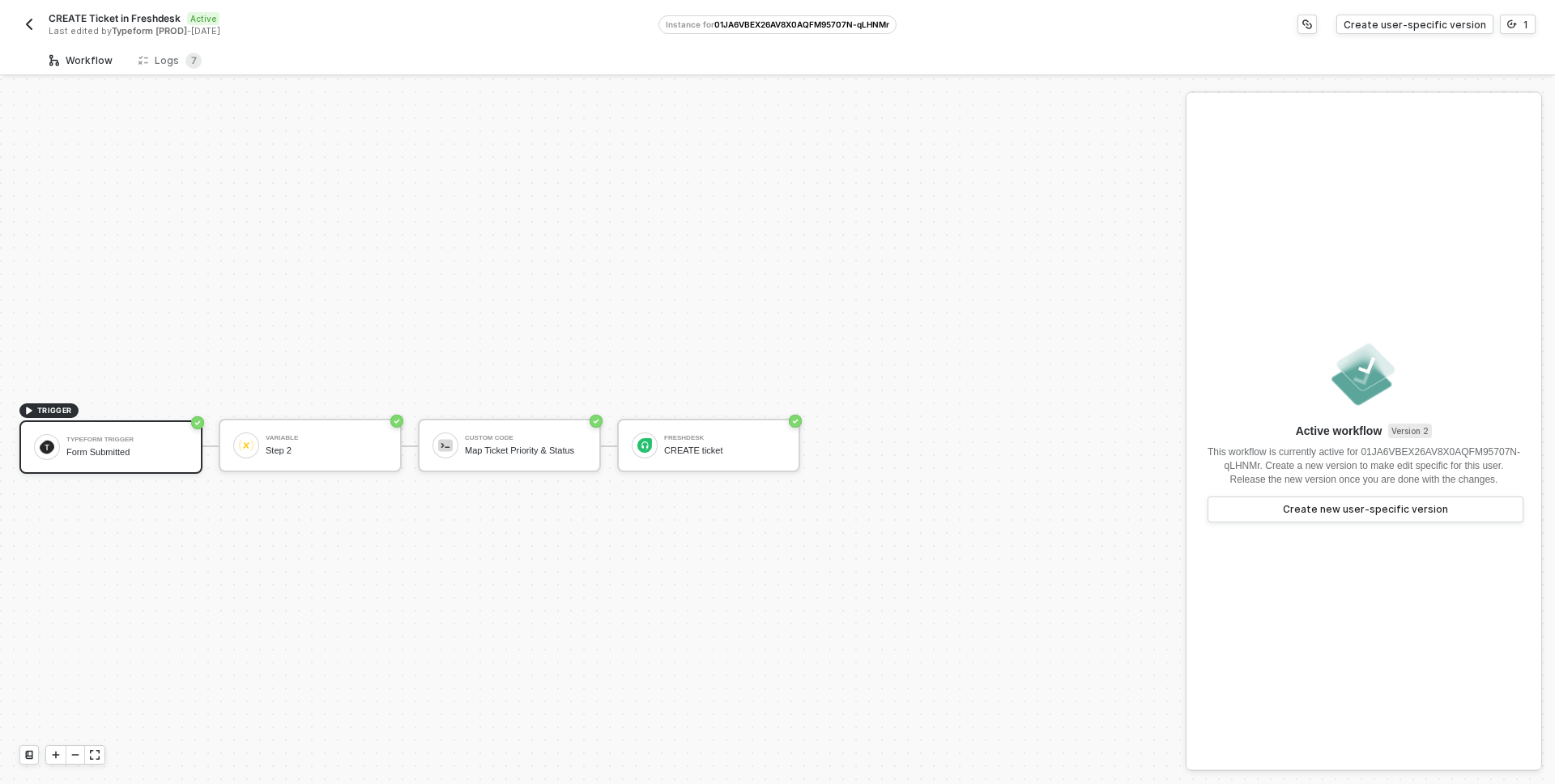
scroll to position [30, 0]
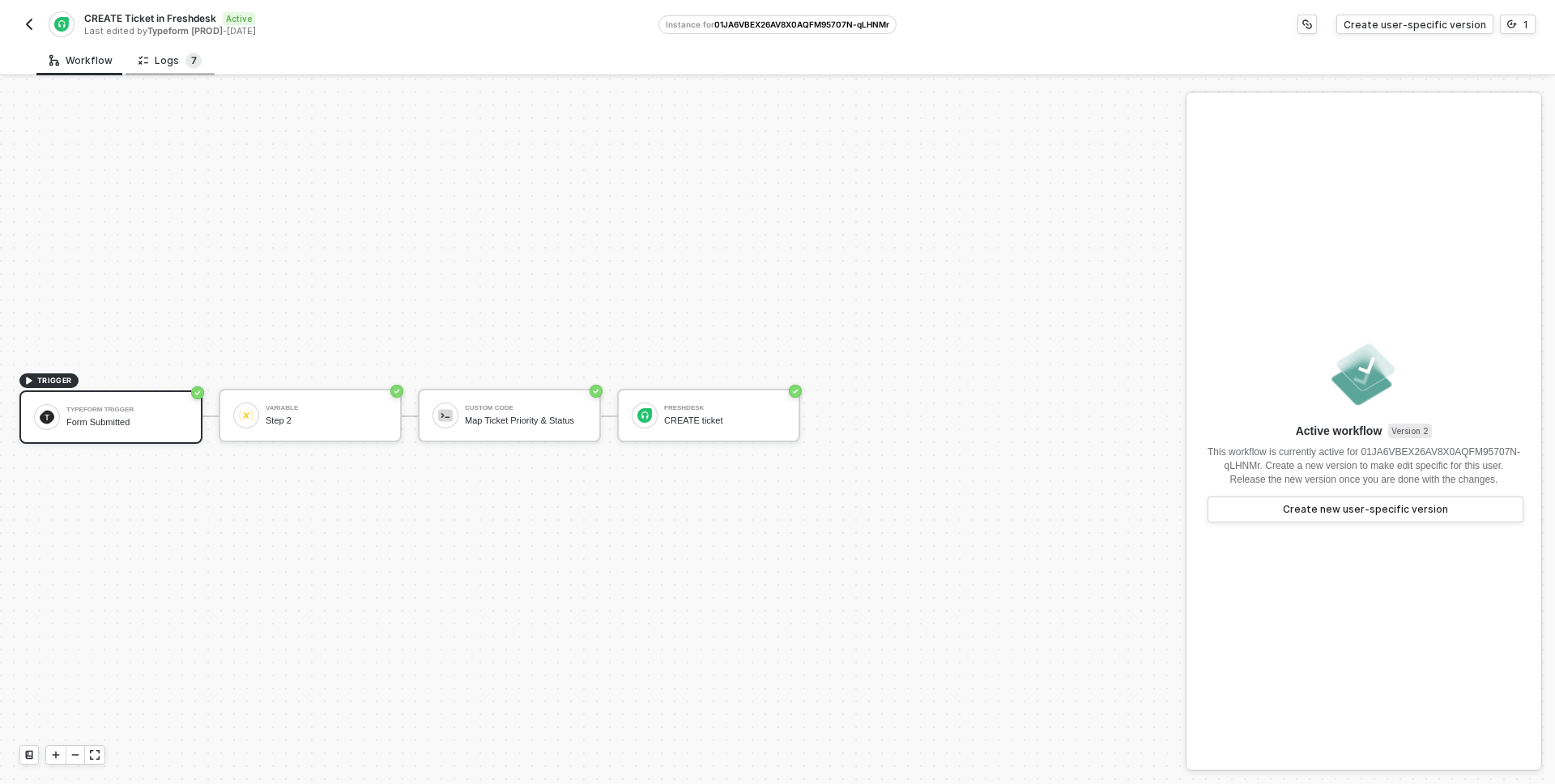
click at [185, 66] on sup "7" at bounding box center [193, 61] width 16 height 16
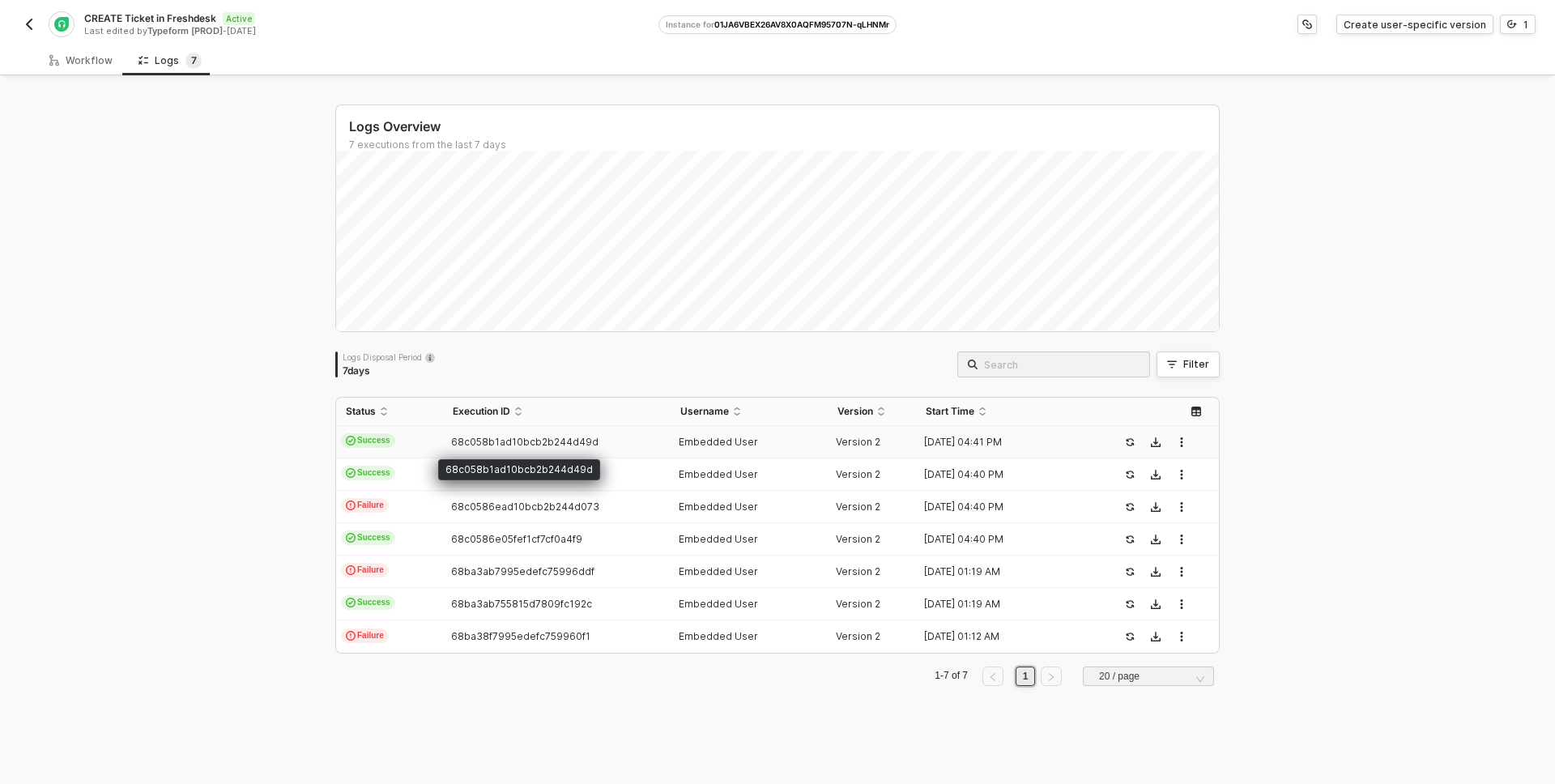
click at [498, 436] on span "68c058b1ad10bcb2b244d49d" at bounding box center [525, 442] width 147 height 12
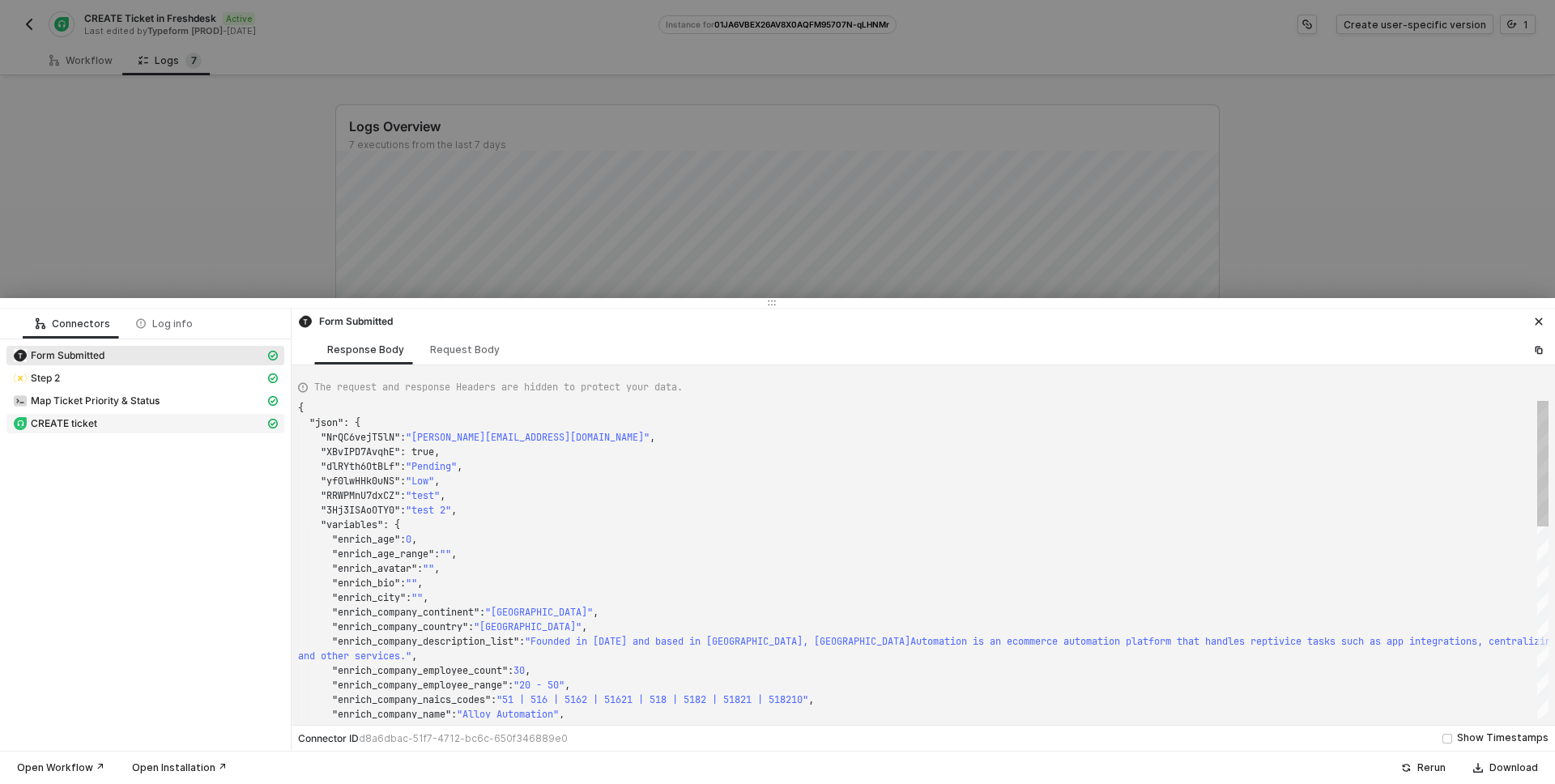
scroll to position [146, 0]
click at [137, 421] on div "CREATE ticket" at bounding box center [138, 424] width 252 height 15
type textarea "{ "json": { "ticket": { "cc_emails": [], "fwd_emails": [], "reply_cc_emails": […"
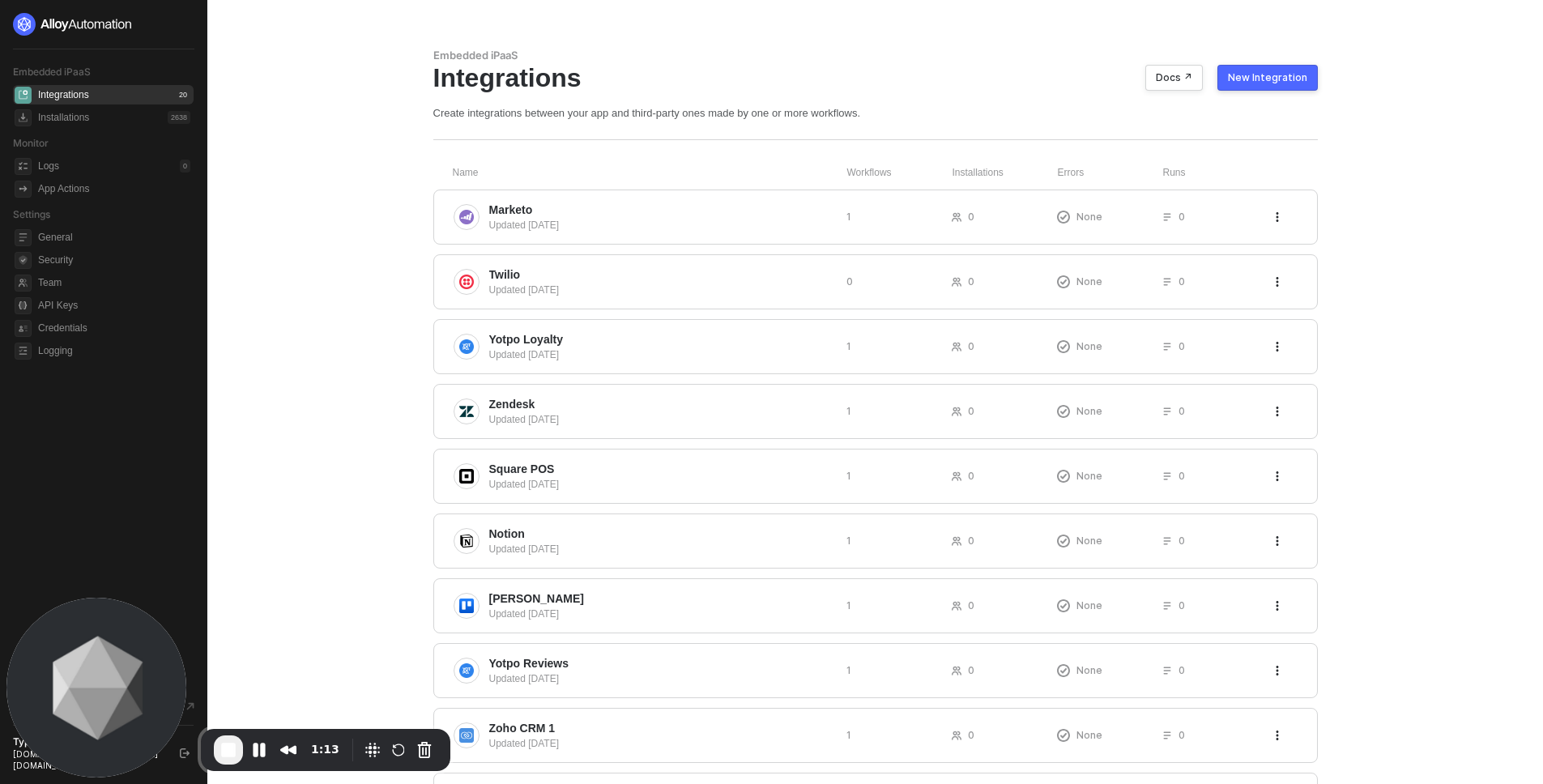
scroll to position [272, 0]
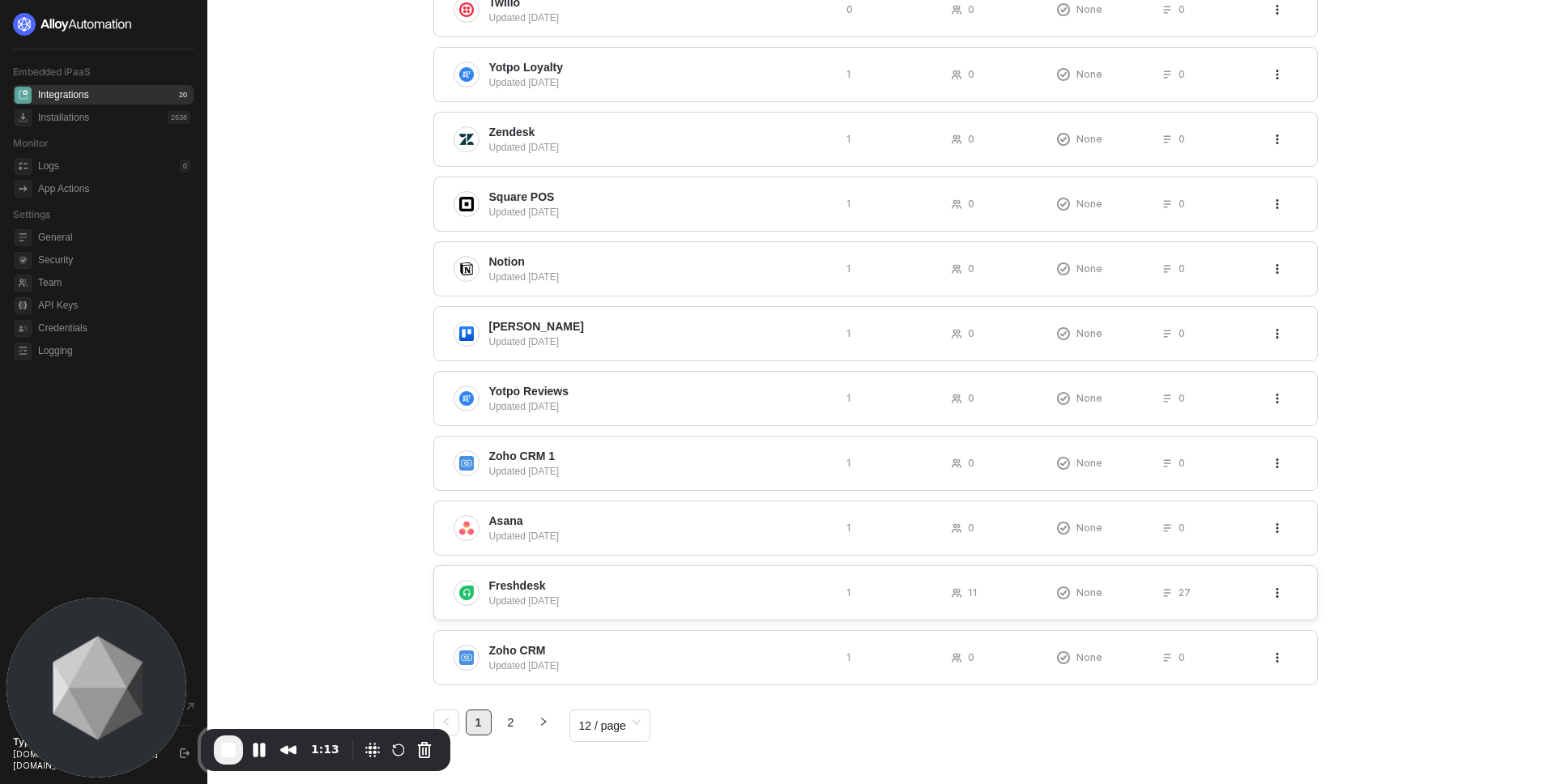
click at [564, 586] on span "Freshdesk" at bounding box center [661, 586] width 344 height 16
